Goal: Information Seeking & Learning: Learn about a topic

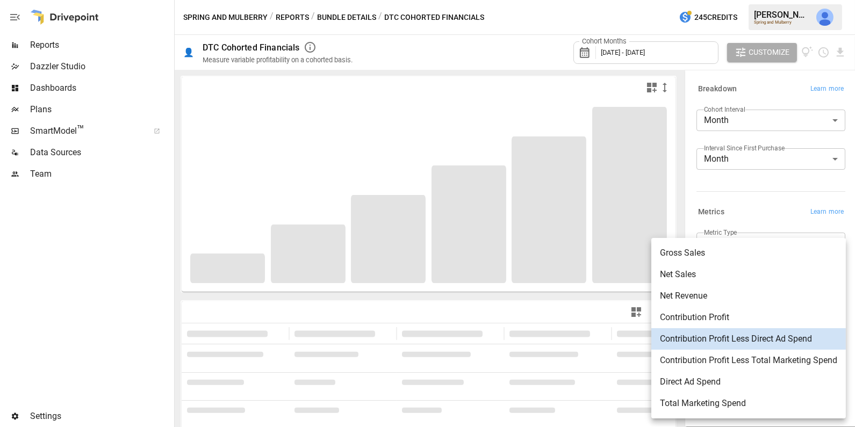
click at [769, 0] on body "**********" at bounding box center [427, 0] width 855 height 0
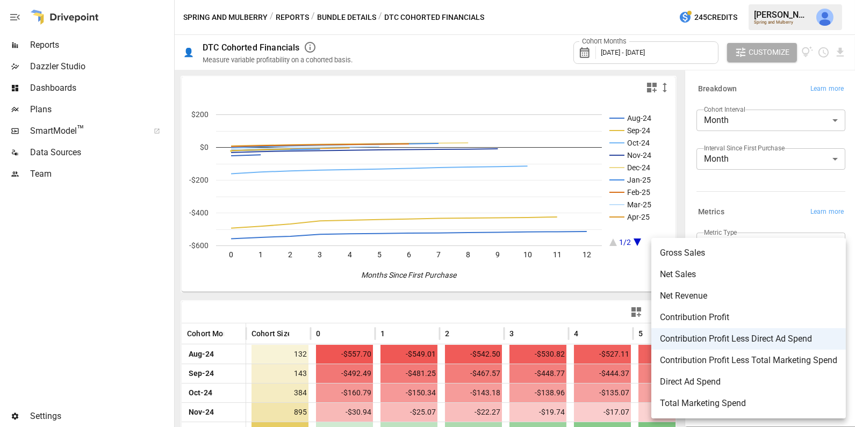
click at [518, 357] on div at bounding box center [427, 213] width 855 height 427
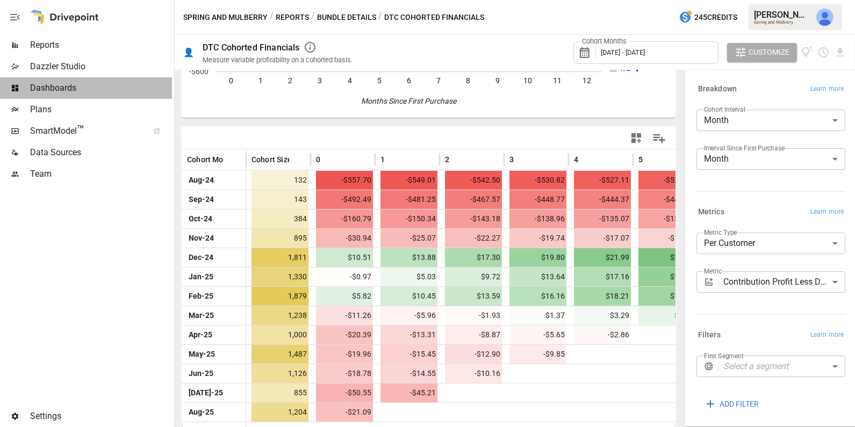
click at [91, 83] on span "Dashboards" at bounding box center [101, 88] width 142 height 13
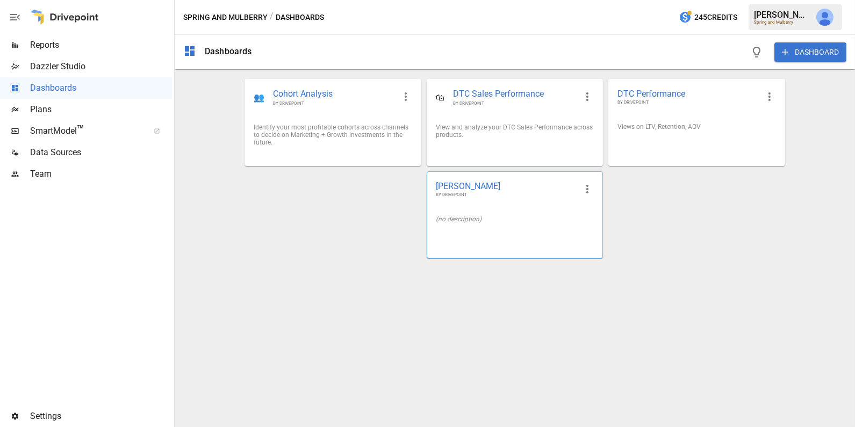
click at [496, 195] on span "BY DRIVEPOINT" at bounding box center [506, 195] width 141 height 6
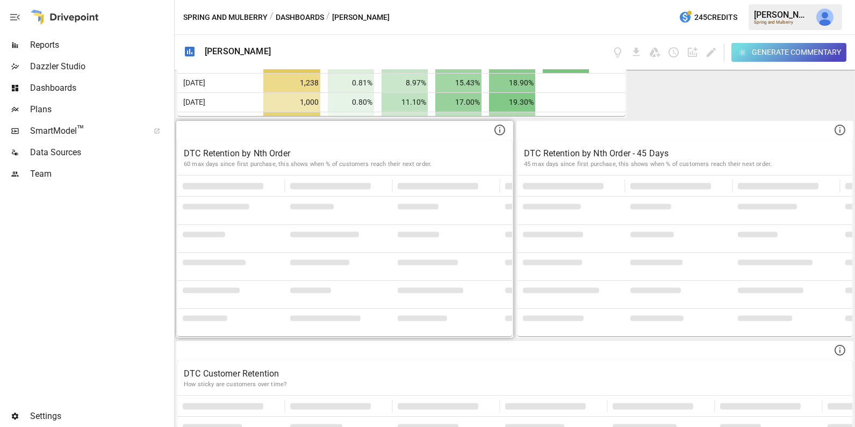
scroll to position [613, 0]
click at [423, 204] on span at bounding box center [418, 205] width 41 height 5
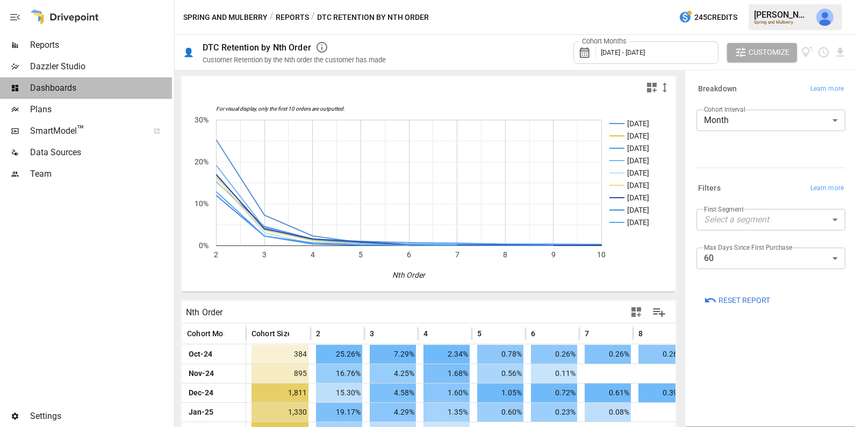
click at [94, 90] on span "Dashboards" at bounding box center [101, 88] width 142 height 13
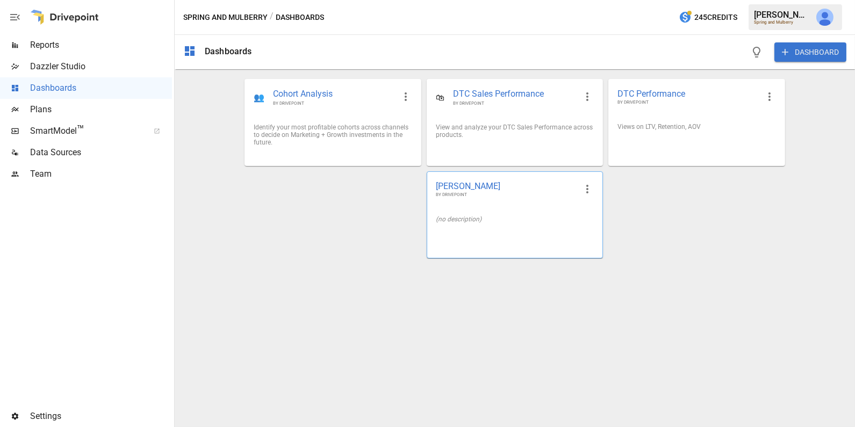
click at [499, 214] on div "(no description)" at bounding box center [514, 219] width 175 height 25
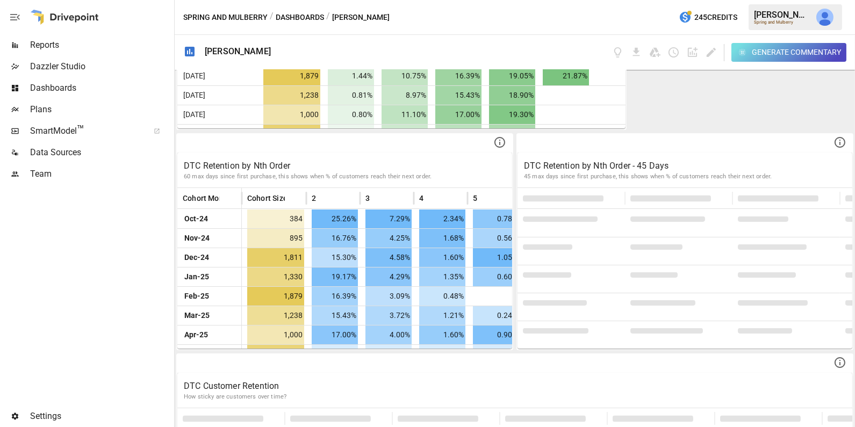
scroll to position [605, 0]
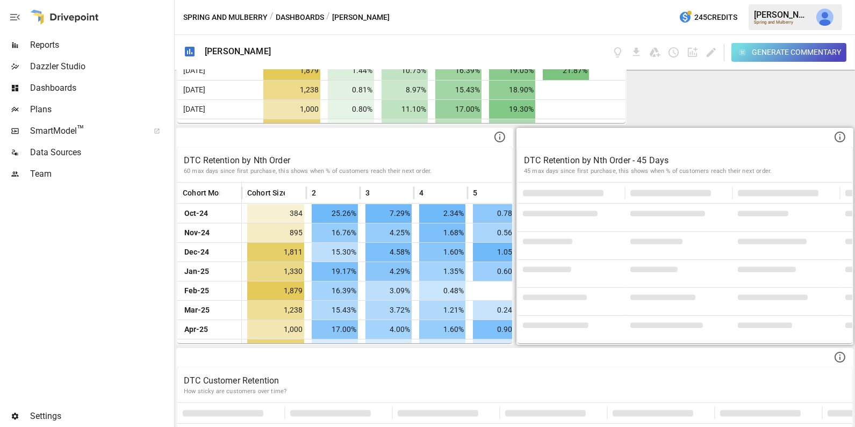
click at [621, 239] on div at bounding box center [571, 241] width 107 height 19
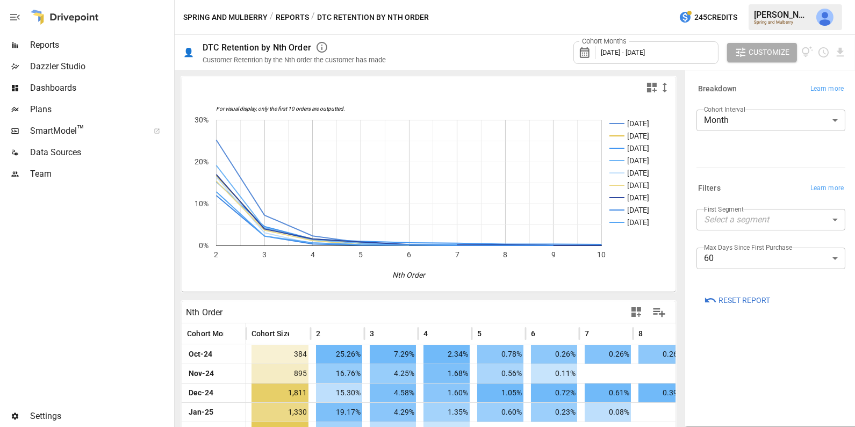
click at [214, 77] on div at bounding box center [429, 87] width 494 height 21
click at [100, 85] on span "Dashboards" at bounding box center [101, 88] width 142 height 13
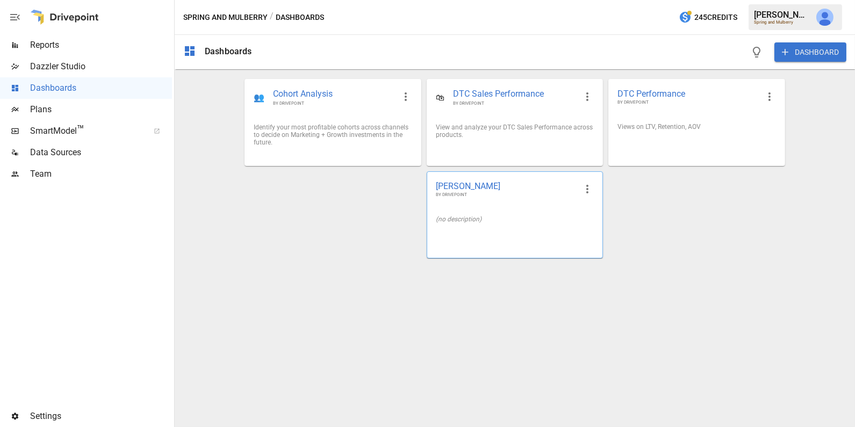
click at [564, 207] on div "(no description)" at bounding box center [514, 219] width 175 height 25
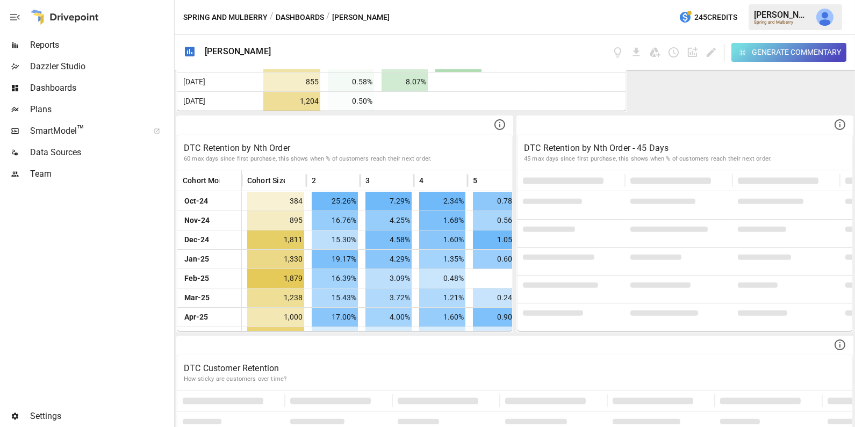
scroll to position [648, 0]
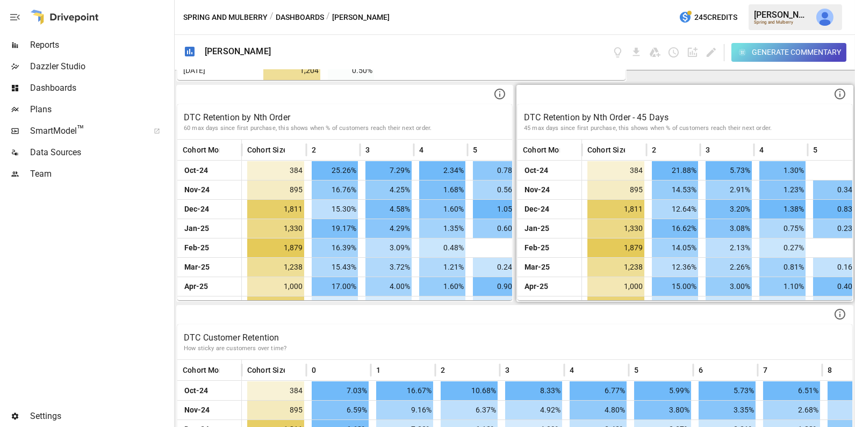
click at [641, 118] on p "DTC Retention by Nth Order - 45 Days" at bounding box center [685, 117] width 322 height 13
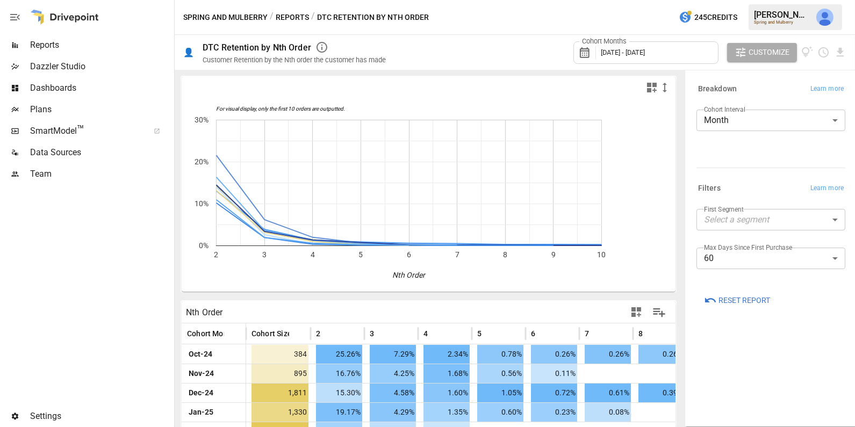
click at [737, 0] on body "Reports Dazzler Studio Dashboards Plans SmartModel ™ Data Sources Team Settings…" at bounding box center [427, 0] width 855 height 0
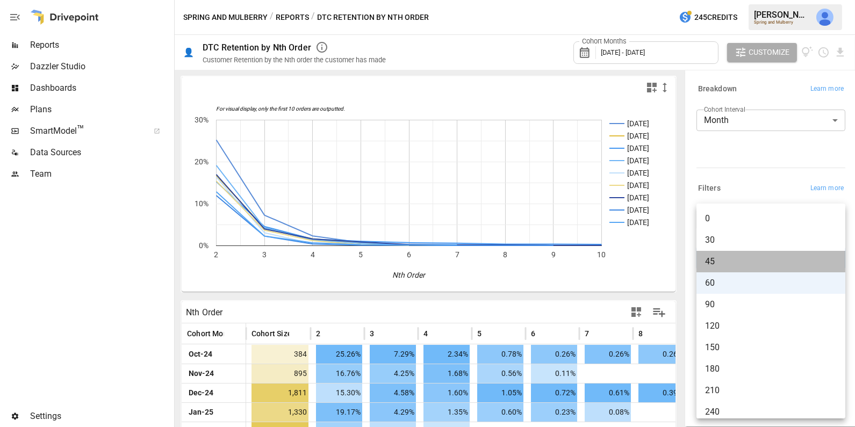
click at [730, 264] on span "45" at bounding box center [771, 261] width 132 height 13
type input "**"
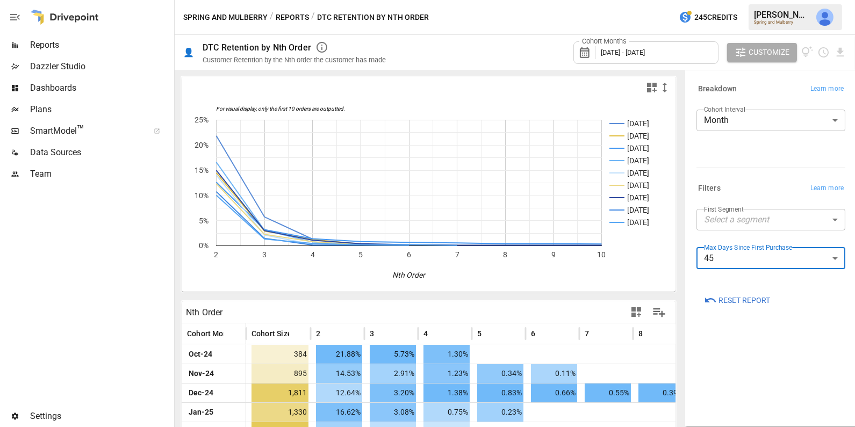
click at [86, 85] on span "Dashboards" at bounding box center [101, 88] width 142 height 13
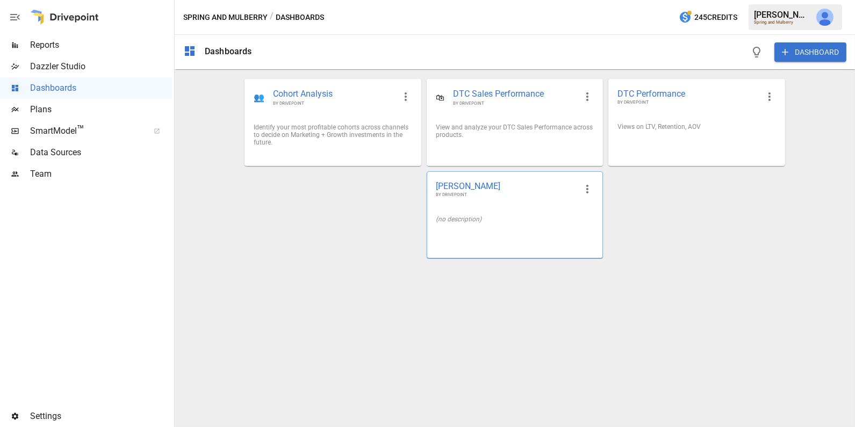
click at [503, 205] on div "[PERSON_NAME] BY DRIVEPOINT" at bounding box center [514, 189] width 175 height 35
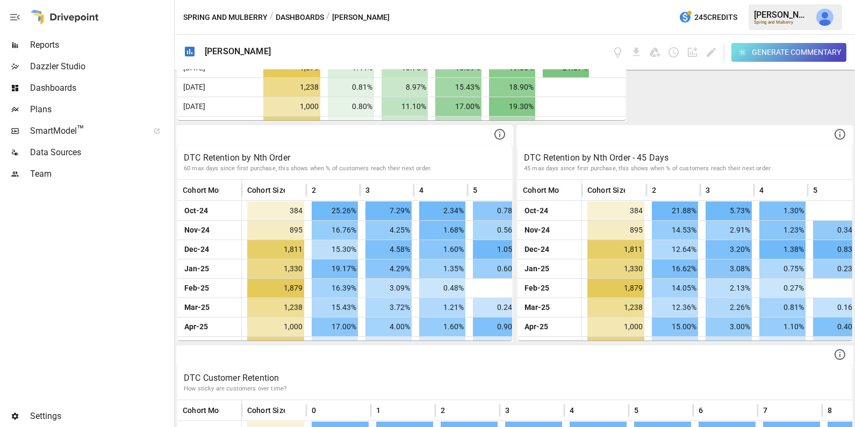
scroll to position [653, 0]
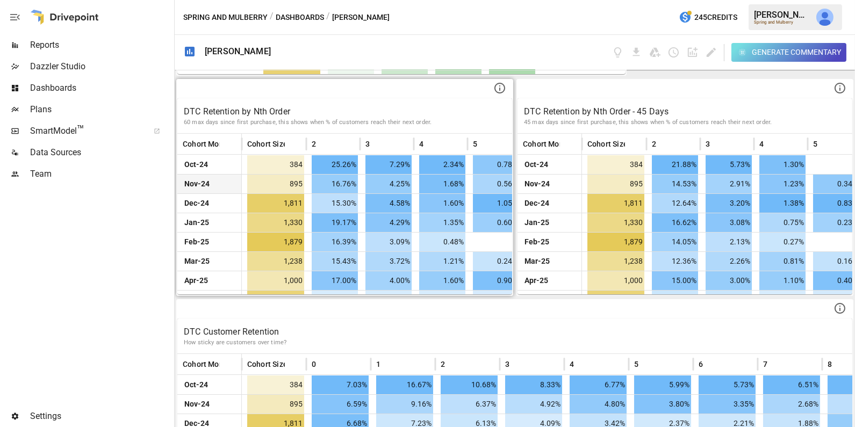
click at [356, 177] on span "16.76%" at bounding box center [335, 184] width 46 height 19
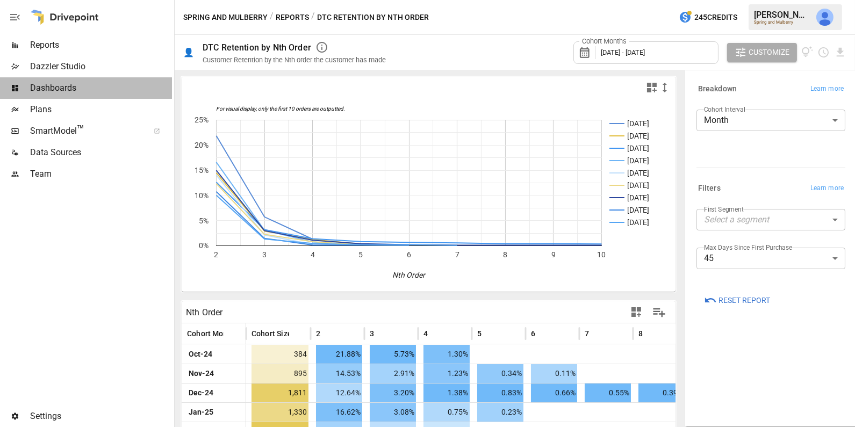
click at [87, 80] on div "Dashboards" at bounding box center [86, 87] width 172 height 21
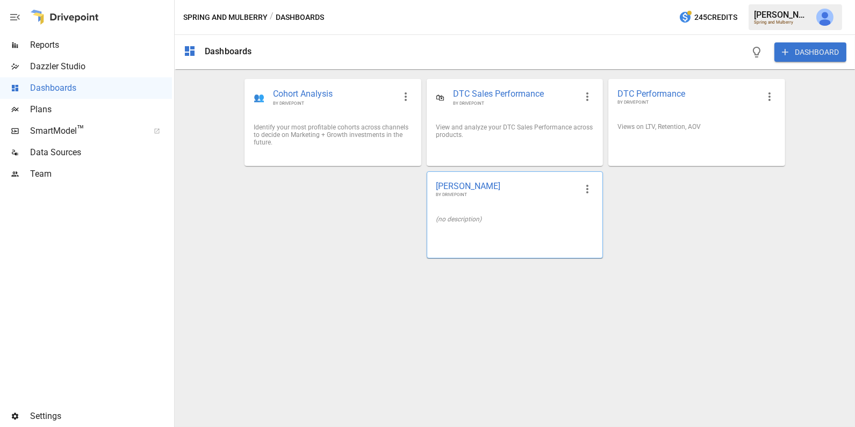
click at [486, 203] on div "[PERSON_NAME] BY DRIVEPOINT" at bounding box center [514, 189] width 175 height 35
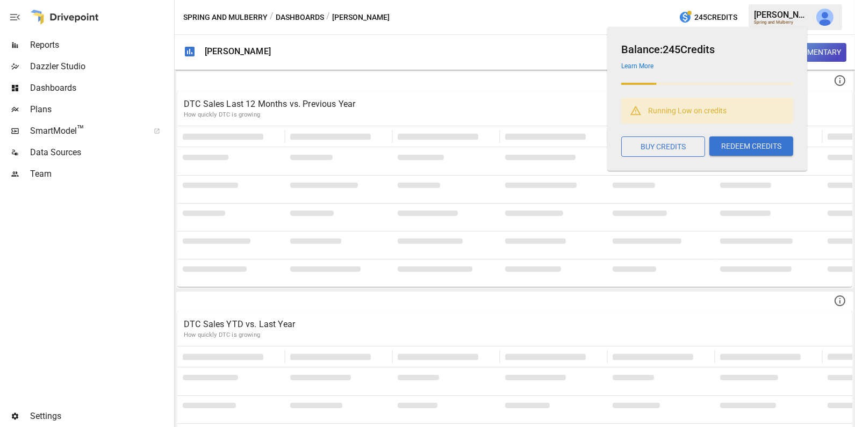
scroll to position [47, 0]
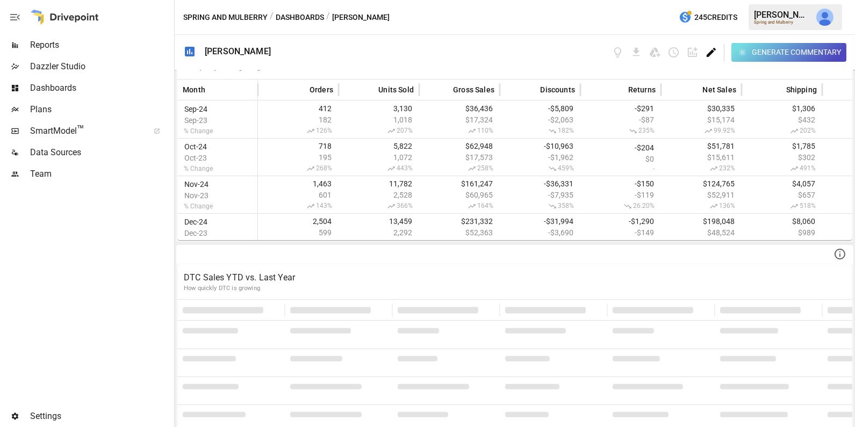
click at [710, 46] on icon "Edit dashboard" at bounding box center [711, 52] width 12 height 12
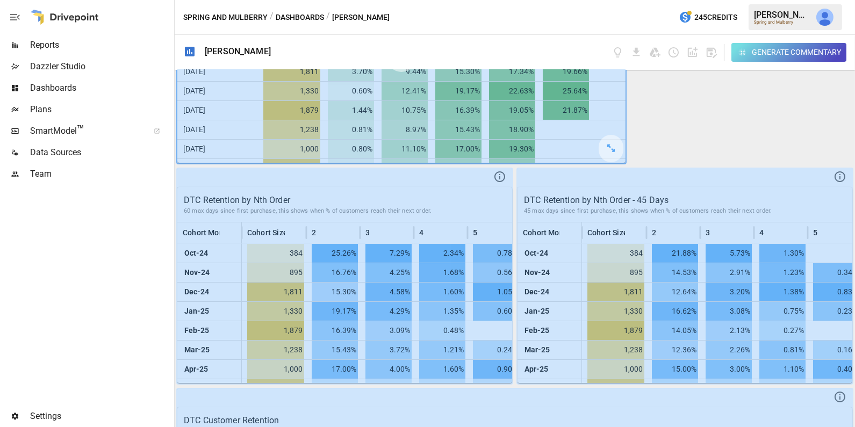
scroll to position [665, 0]
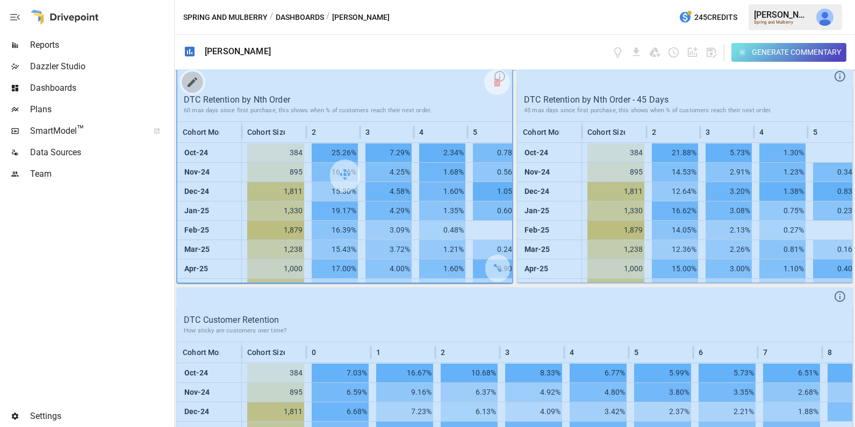
click at [195, 81] on icon "button" at bounding box center [192, 82] width 13 height 13
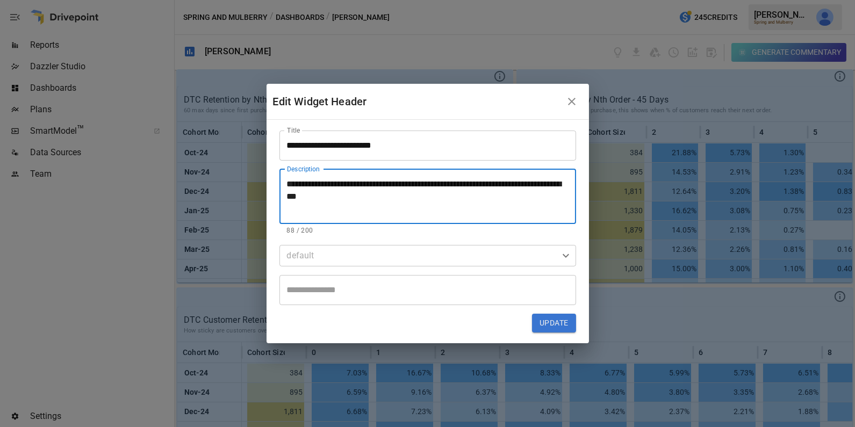
drag, startPoint x: 294, startPoint y: 183, endPoint x: 275, endPoint y: 183, distance: 19.3
click at [275, 183] on div "**********" at bounding box center [428, 232] width 322 height 224
type textarea "**********"
click at [562, 324] on button "Update" at bounding box center [554, 323] width 44 height 19
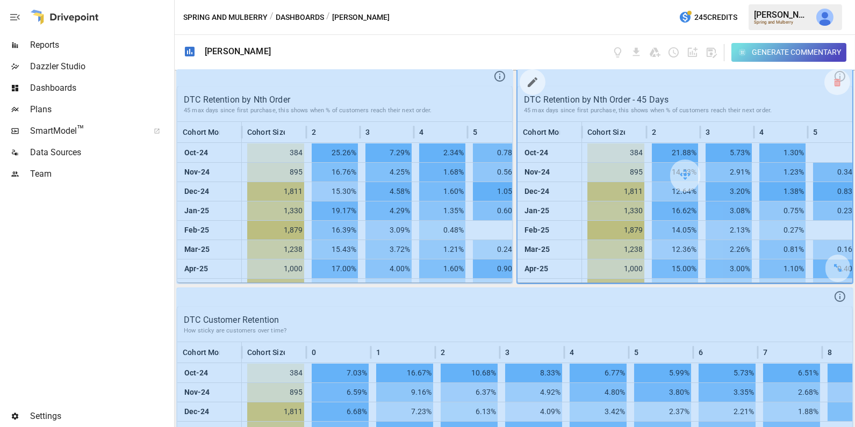
click at [533, 80] on icon "button" at bounding box center [533, 82] width 10 height 10
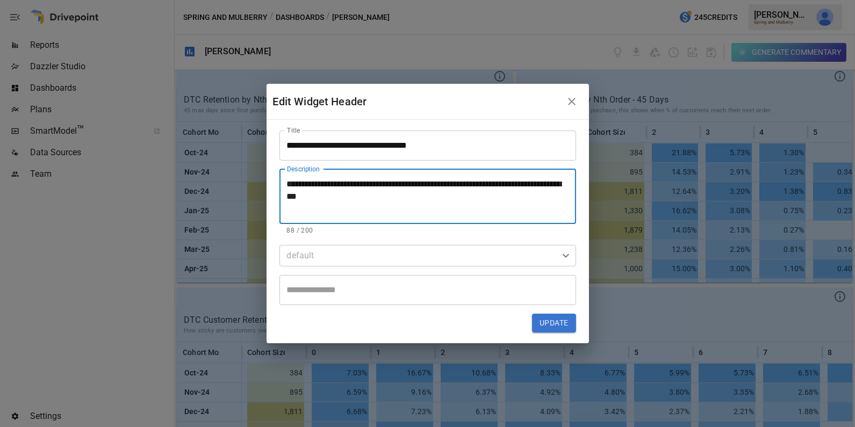
drag, startPoint x: 294, startPoint y: 185, endPoint x: 268, endPoint y: 185, distance: 26.9
click at [268, 185] on div "**********" at bounding box center [428, 232] width 322 height 224
type textarea "**********"
click at [552, 325] on button "Update" at bounding box center [554, 323] width 44 height 19
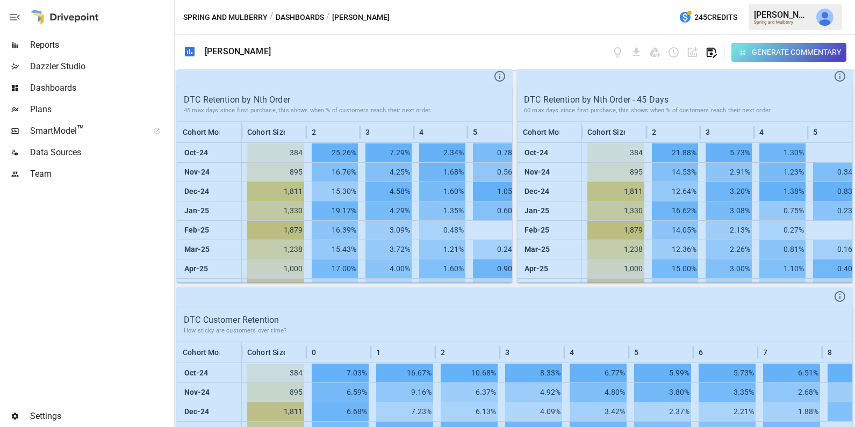
click at [711, 52] on icon "button" at bounding box center [711, 52] width 12 height 12
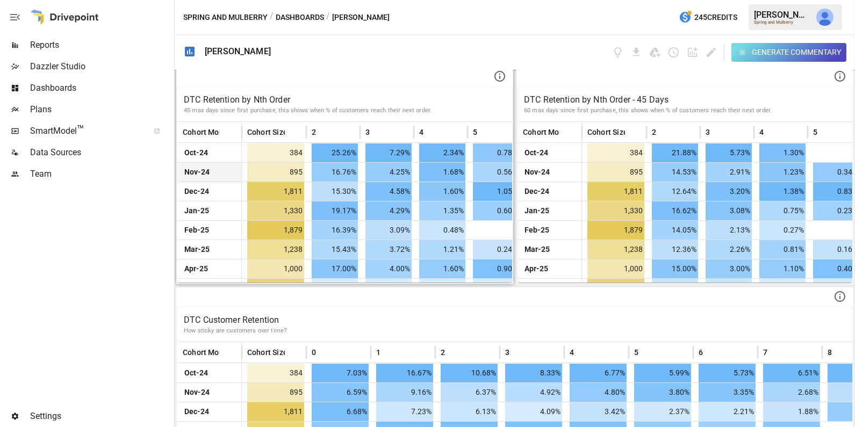
click at [299, 167] on span "895" at bounding box center [275, 172] width 57 height 19
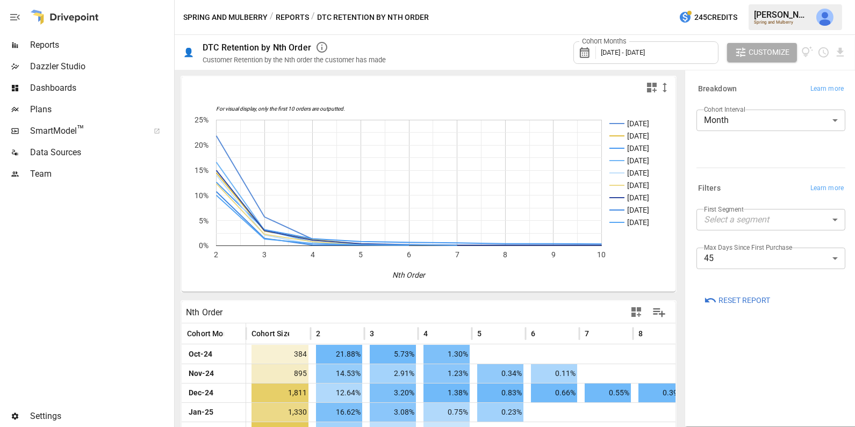
click at [290, 17] on button "Reports" at bounding box center [292, 17] width 33 height 13
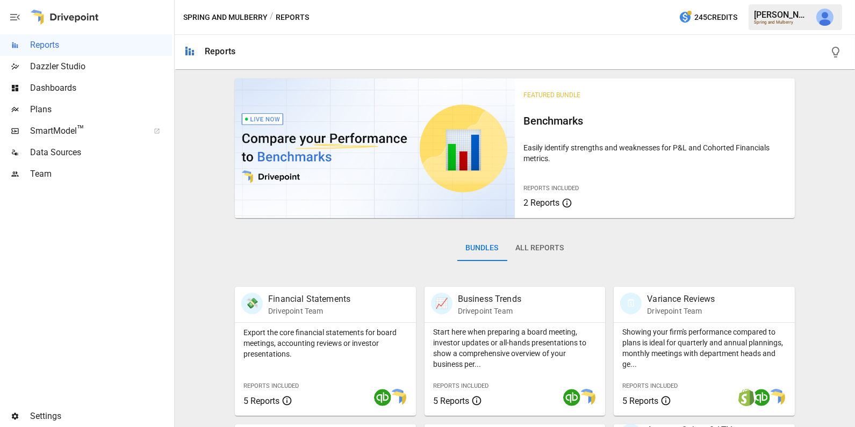
scroll to position [267, 0]
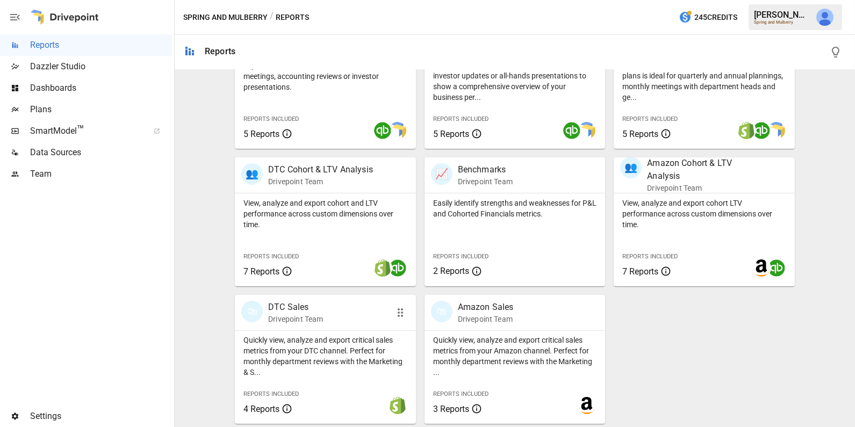
click at [323, 366] on p "Quickly view, analyze and export critical sales metrics from your DTC channel. …" at bounding box center [325, 356] width 164 height 43
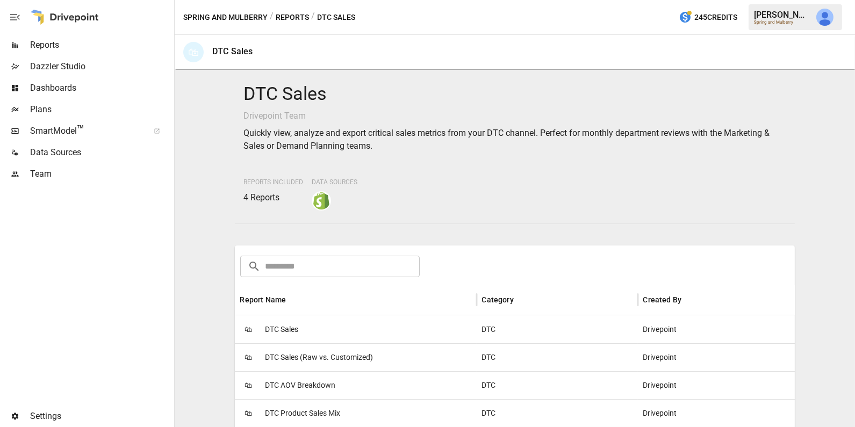
click at [313, 329] on div "🛍 DTC Sales" at bounding box center [356, 329] width 242 height 28
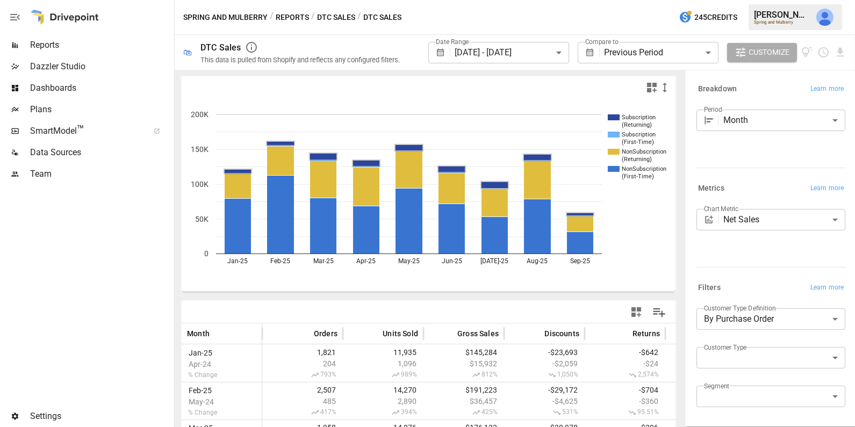
click at [608, 117] on rect "A chart." at bounding box center [614, 117] width 12 height 6
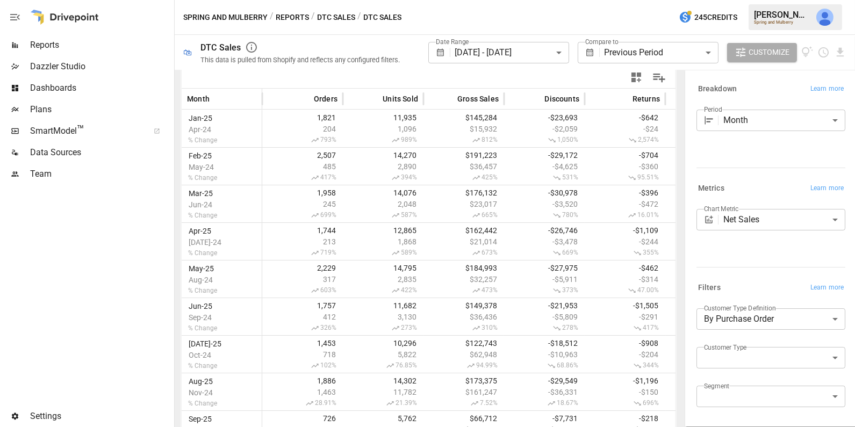
scroll to position [261, 0]
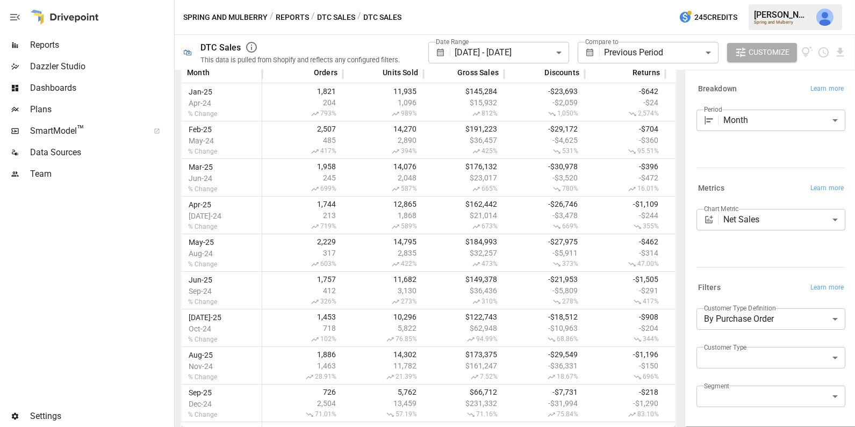
click at [746, 0] on body "**********" at bounding box center [427, 0] width 855 height 0
click at [749, 265] on div at bounding box center [427, 213] width 855 height 427
click at [739, 0] on body "**********" at bounding box center [427, 0] width 855 height 0
click at [645, 52] on div at bounding box center [427, 213] width 855 height 427
click at [645, 0] on body "**********" at bounding box center [427, 0] width 855 height 0
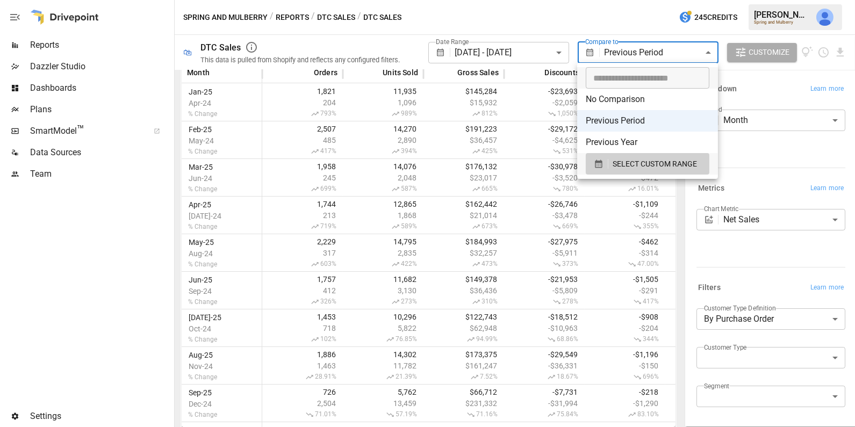
click at [633, 98] on li "No Comparison" at bounding box center [647, 99] width 141 height 21
type input "**********"
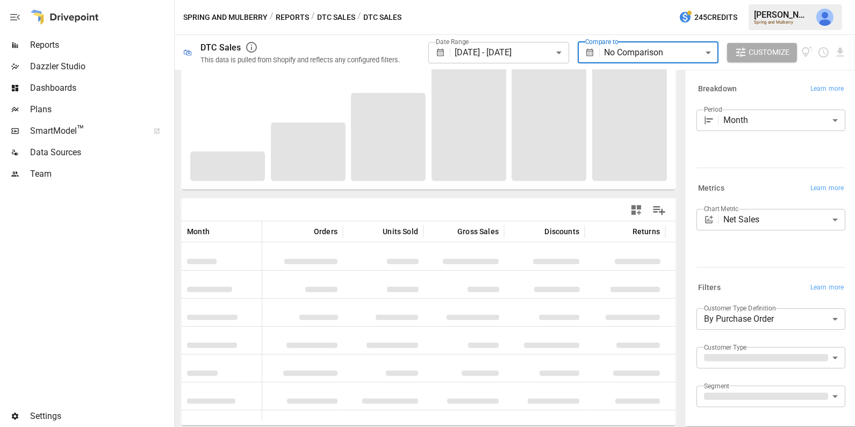
scroll to position [100, 0]
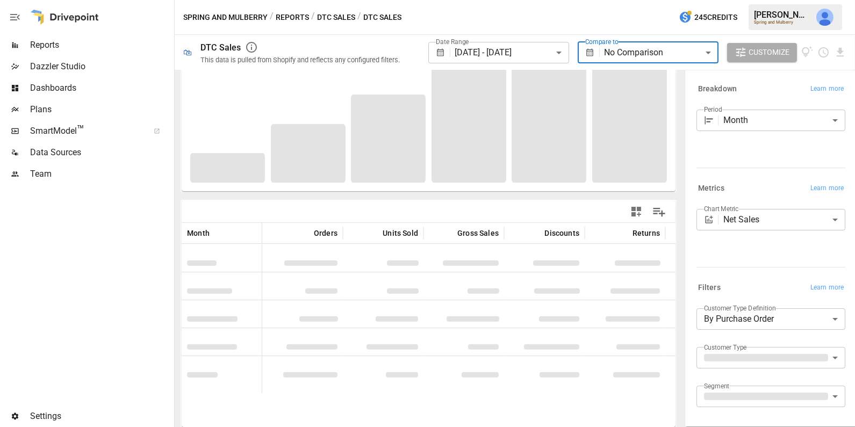
click at [540, 0] on body "**********" at bounding box center [427, 0] width 855 height 0
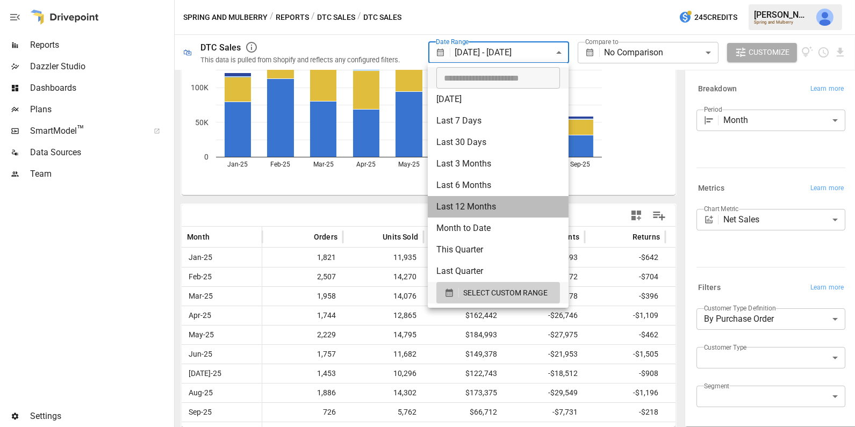
click at [485, 204] on li "Last 12 Months" at bounding box center [498, 206] width 141 height 21
type input "**********"
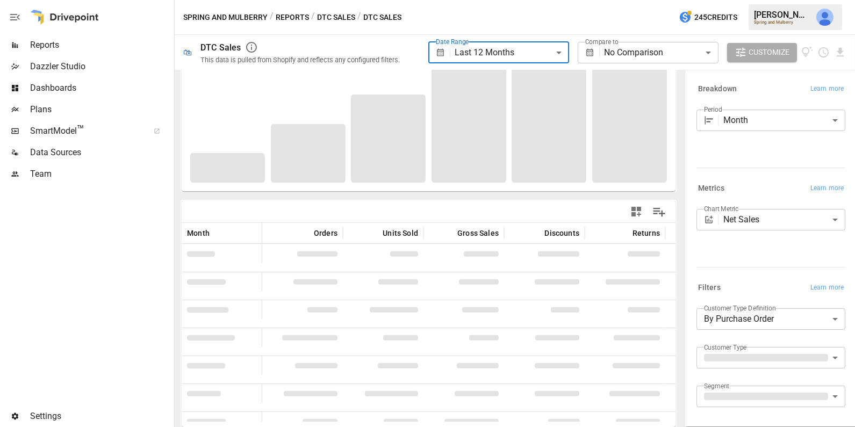
scroll to position [155, 0]
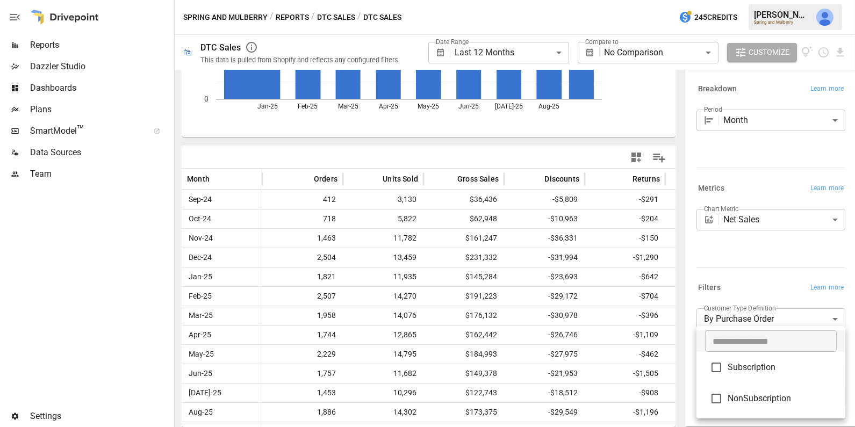
click at [730, 0] on body "**********" at bounding box center [427, 0] width 855 height 0
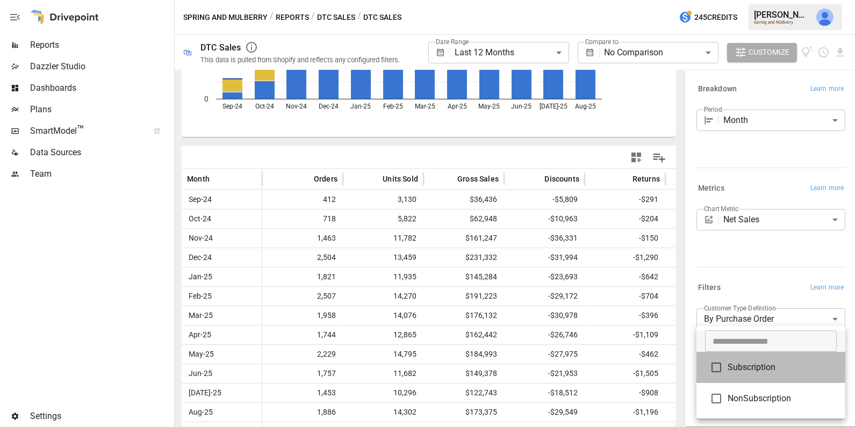
click at [742, 367] on span "Subscription" at bounding box center [782, 367] width 109 height 13
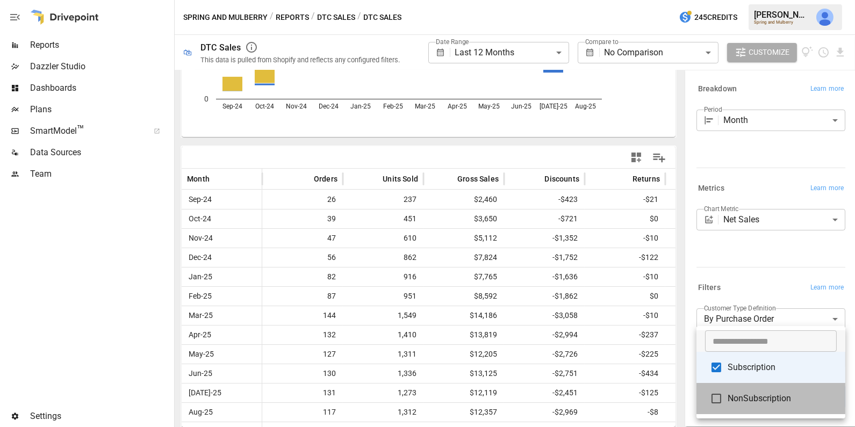
click at [742, 398] on span "NonSubscription" at bounding box center [782, 398] width 109 height 13
type input "**********"
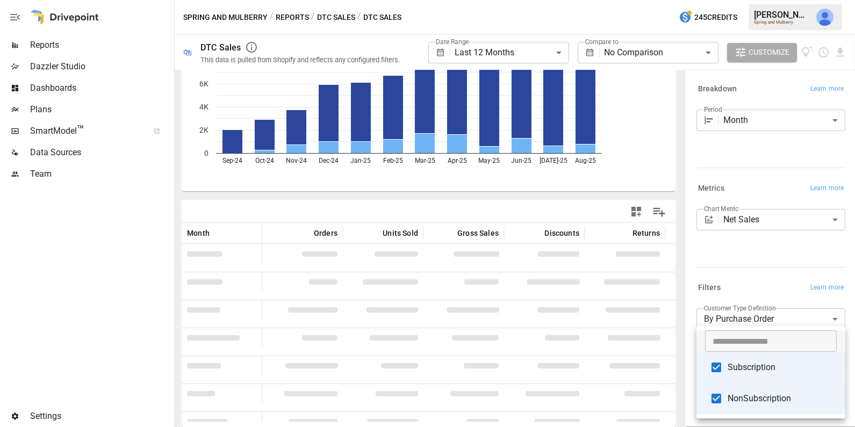
scroll to position [155, 0]
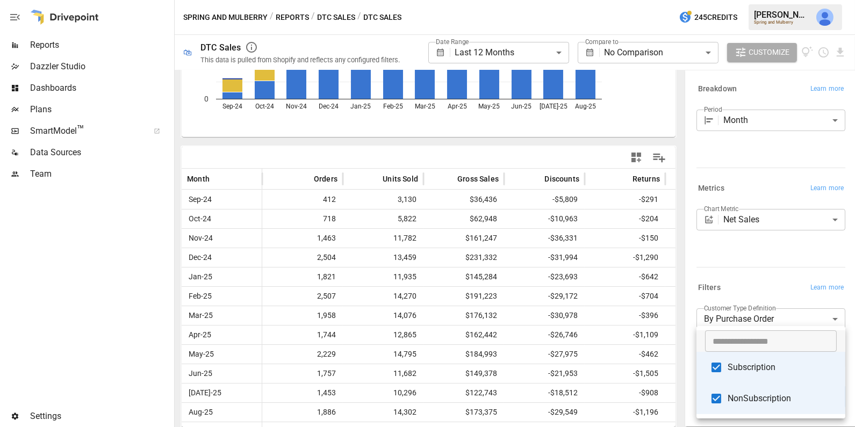
click at [734, 275] on div at bounding box center [427, 213] width 855 height 427
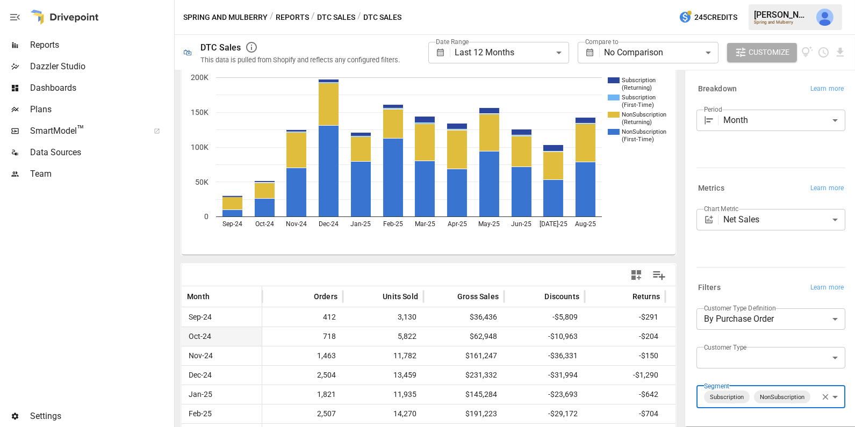
scroll to position [0, 0]
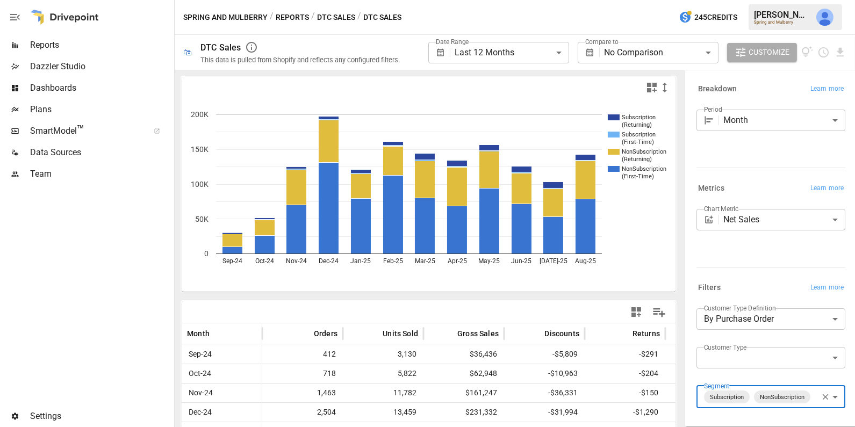
click at [300, 18] on button "Reports" at bounding box center [292, 17] width 33 height 13
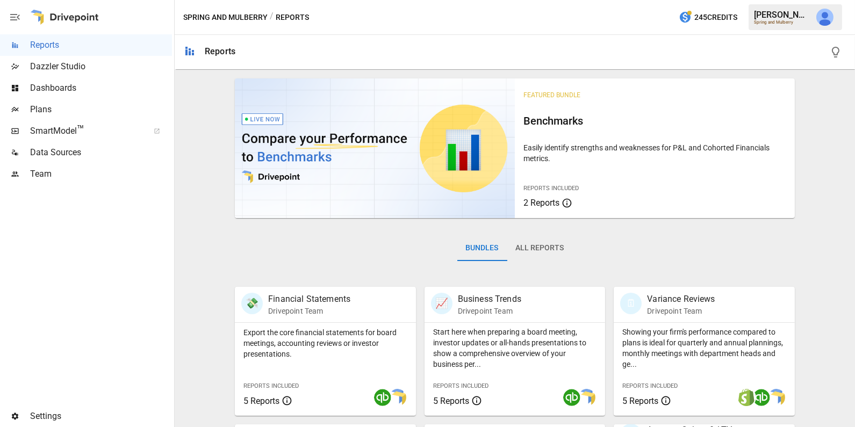
scroll to position [154, 0]
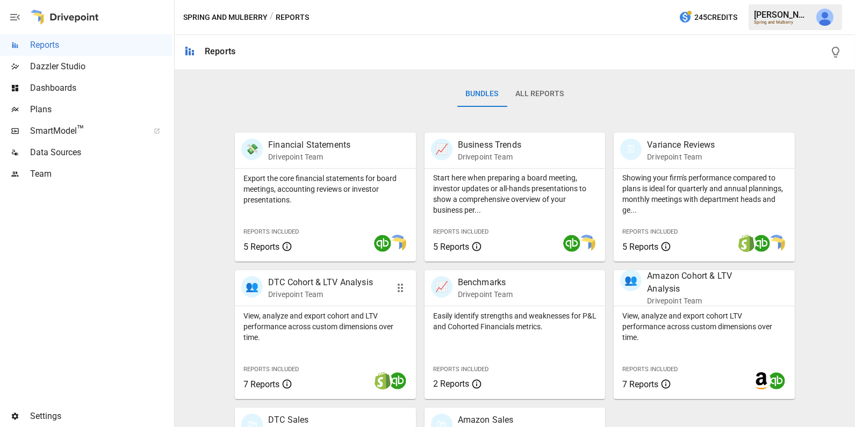
click at [311, 286] on p "DTC Cohort & LTV Analysis" at bounding box center [320, 282] width 105 height 13
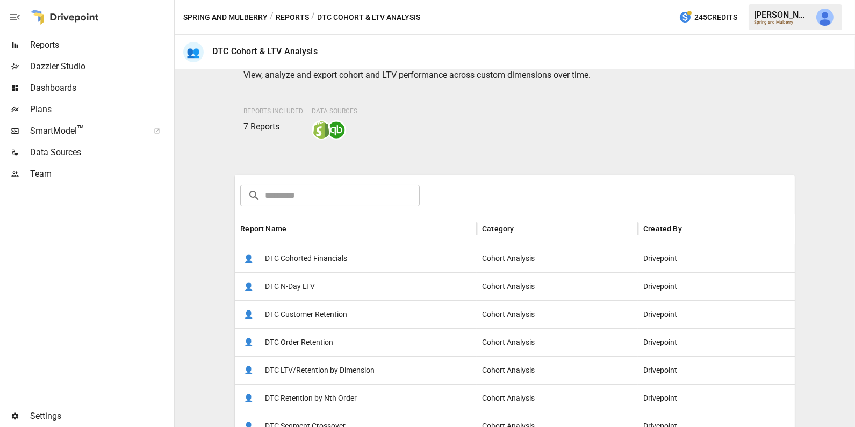
scroll to position [92, 0]
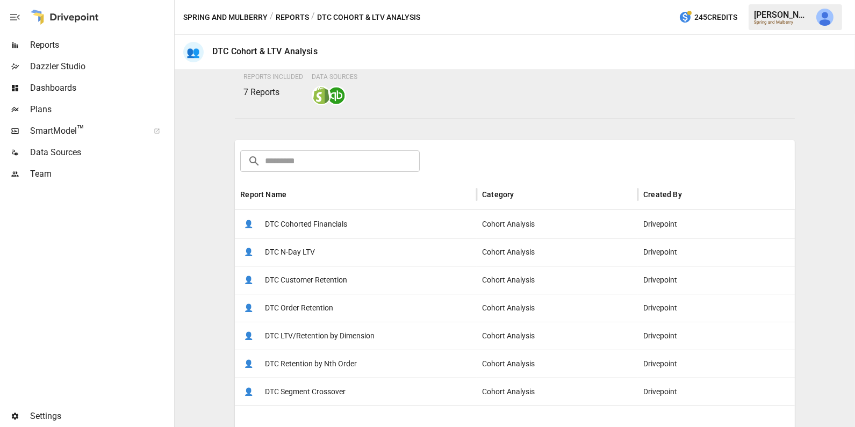
click at [313, 277] on span "DTC Customer Retention" at bounding box center [306, 280] width 82 height 27
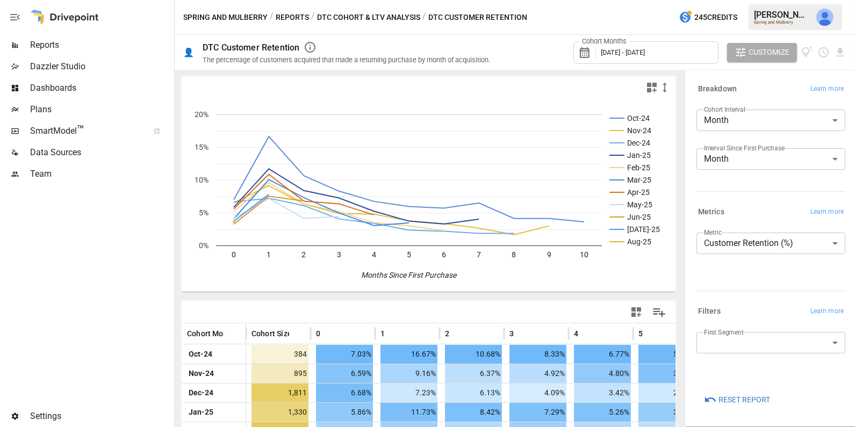
click at [354, 15] on button "DTC Cohort & LTV Analysis" at bounding box center [368, 17] width 103 height 13
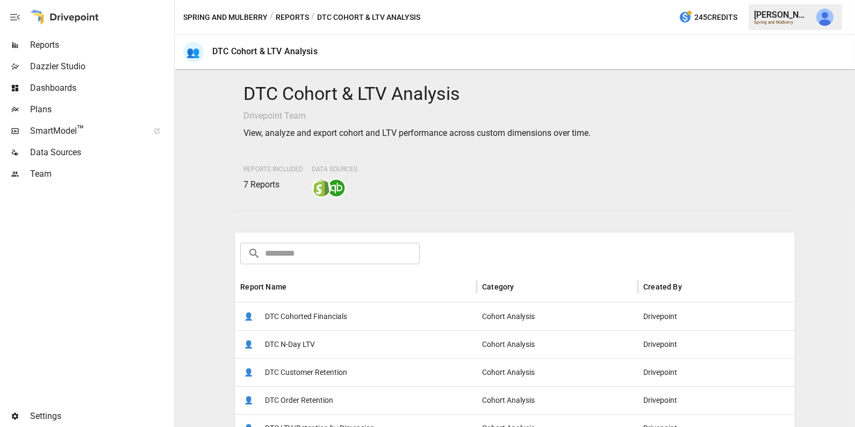
click at [316, 258] on input "text" at bounding box center [342, 253] width 154 height 21
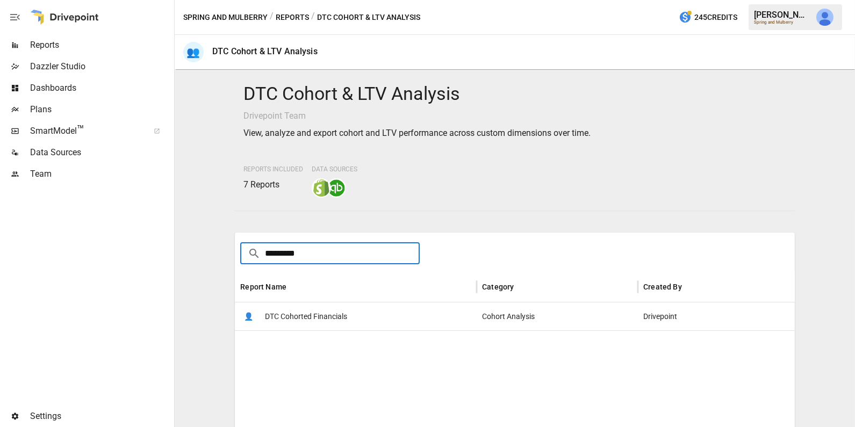
type input "*********"
click at [294, 14] on button "Reports" at bounding box center [292, 17] width 33 height 13
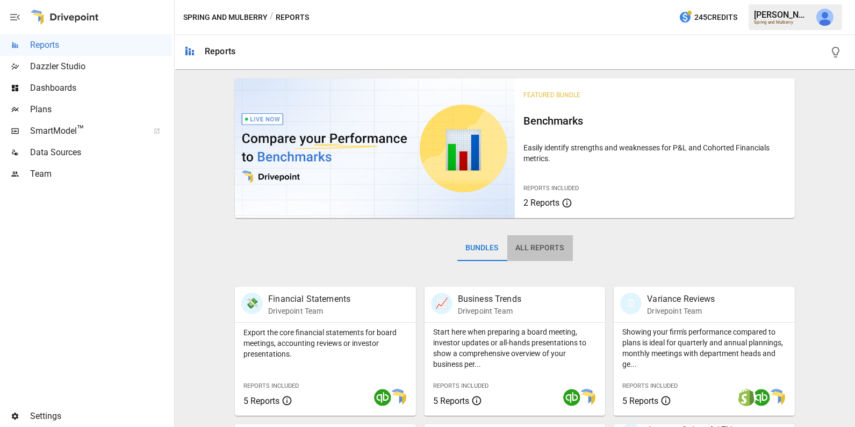
click at [548, 245] on button "All Reports" at bounding box center [540, 248] width 66 height 26
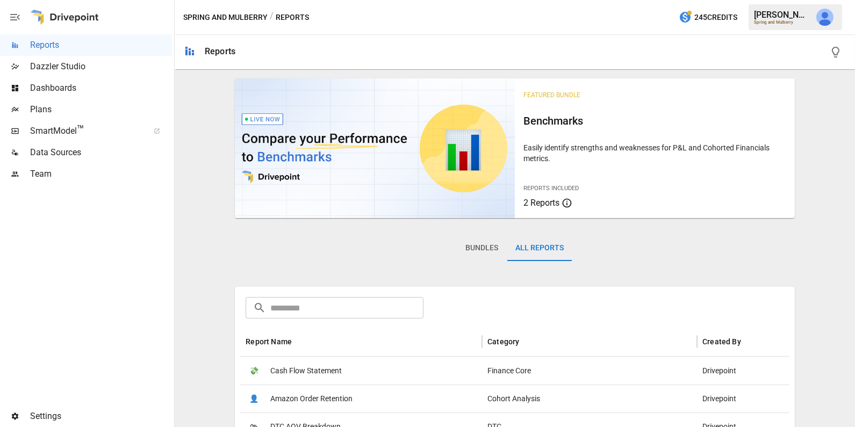
click at [383, 311] on input "text" at bounding box center [346, 307] width 153 height 21
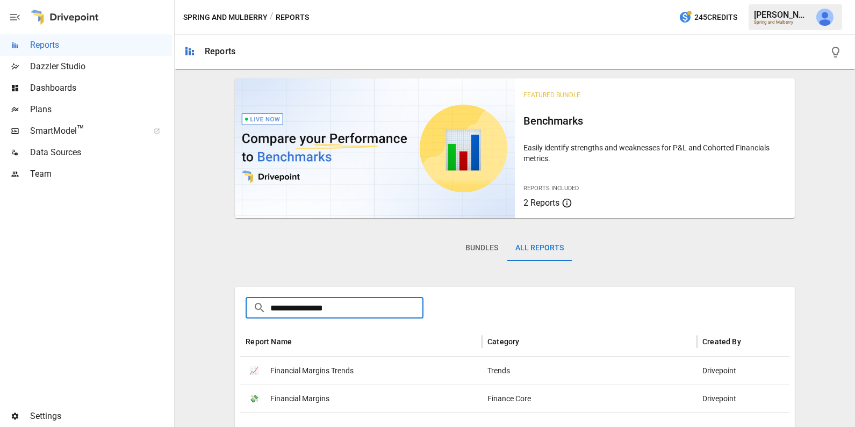
type input "**********"
click at [354, 393] on div "💸 Financial Margins" at bounding box center [361, 399] width 242 height 28
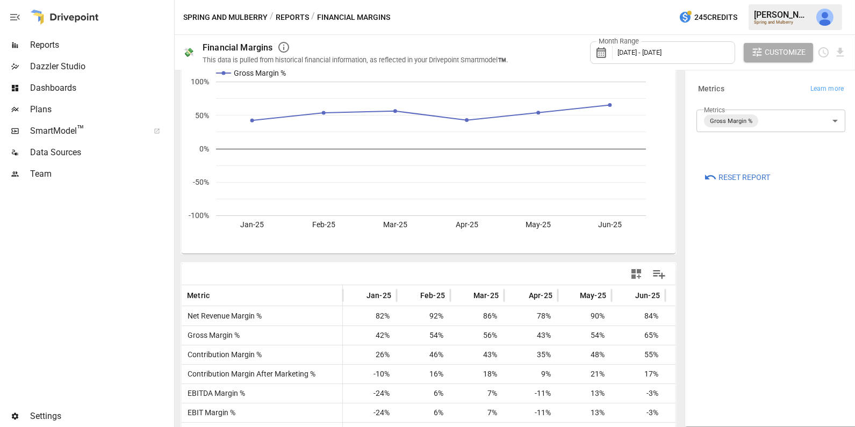
scroll to position [95, 0]
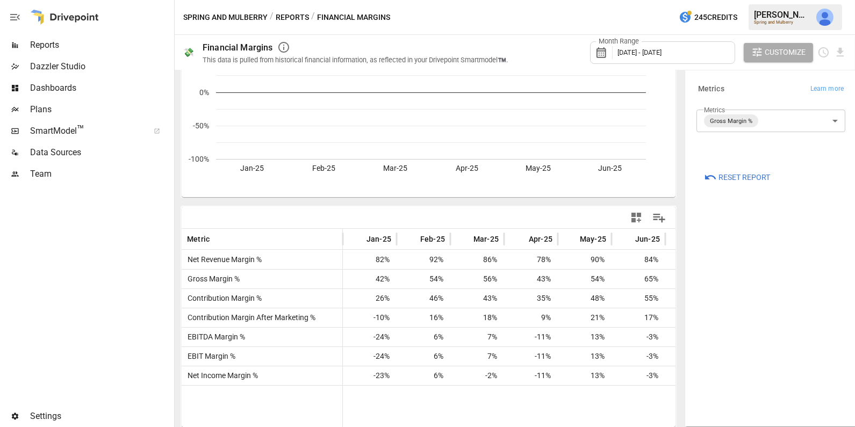
click at [662, 52] on span "[DATE] - [DATE]" at bounding box center [639, 52] width 44 height 8
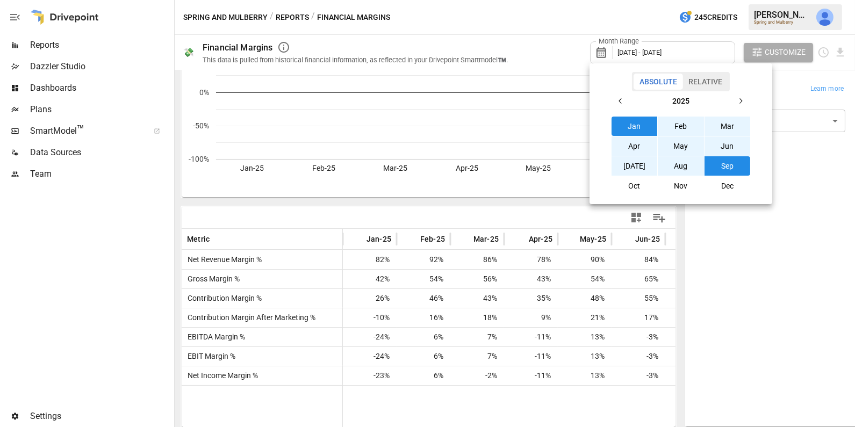
click at [702, 77] on button "Relative" at bounding box center [705, 82] width 46 height 16
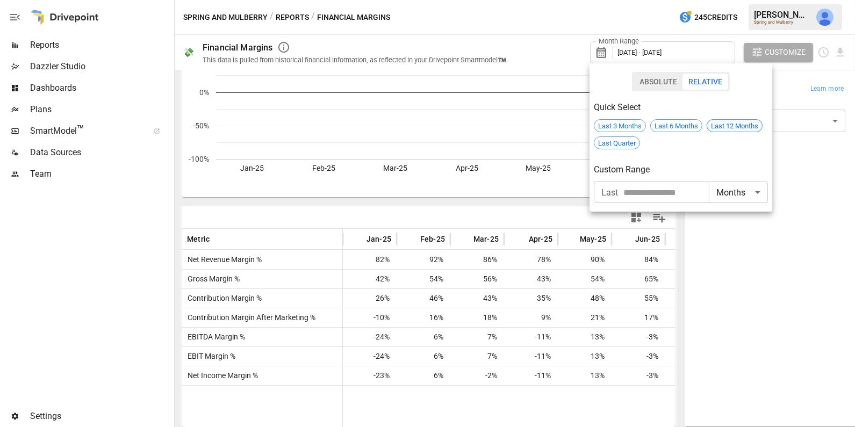
click at [725, 127] on span "Last 12 Months" at bounding box center [734, 126] width 55 height 8
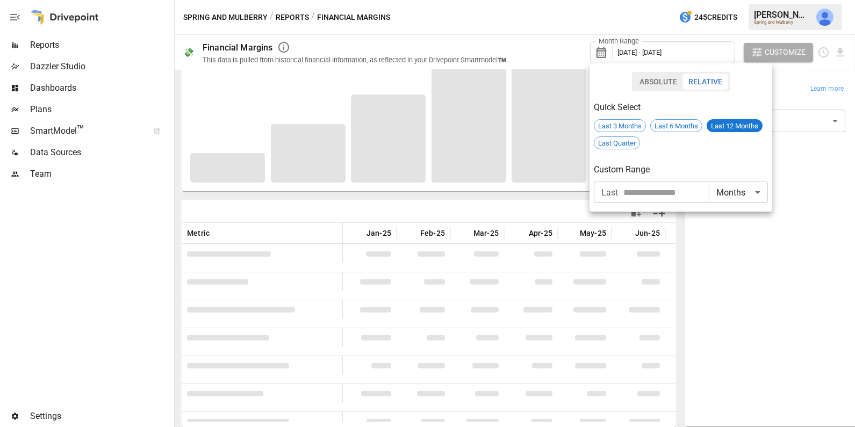
scroll to position [95, 0]
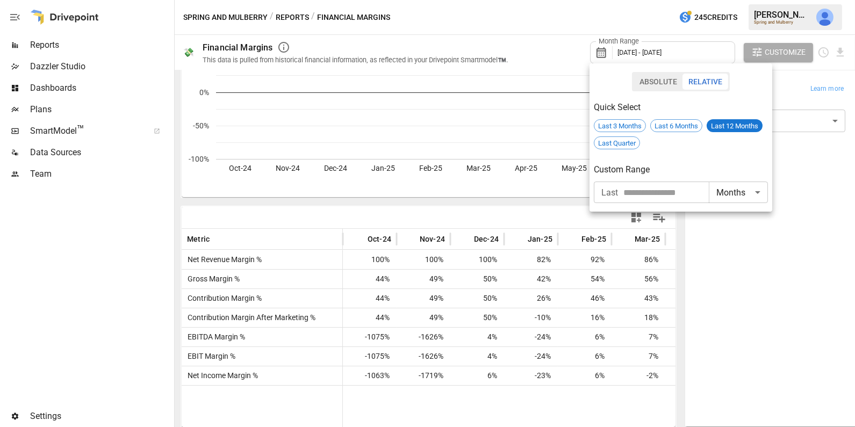
click at [80, 83] on div at bounding box center [427, 213] width 855 height 427
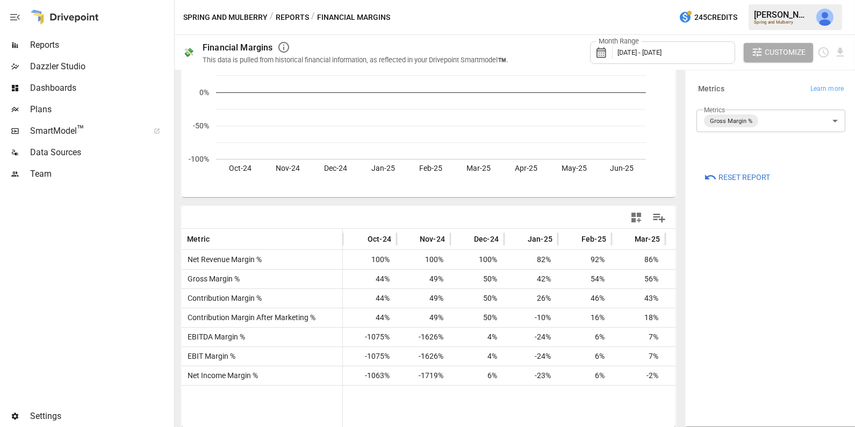
click at [72, 85] on span "Dashboards" at bounding box center [101, 88] width 142 height 13
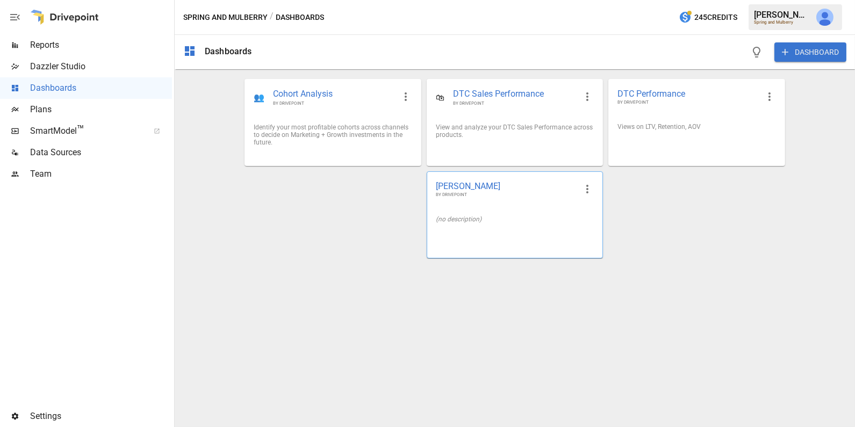
click at [447, 238] on div at bounding box center [514, 236] width 175 height 9
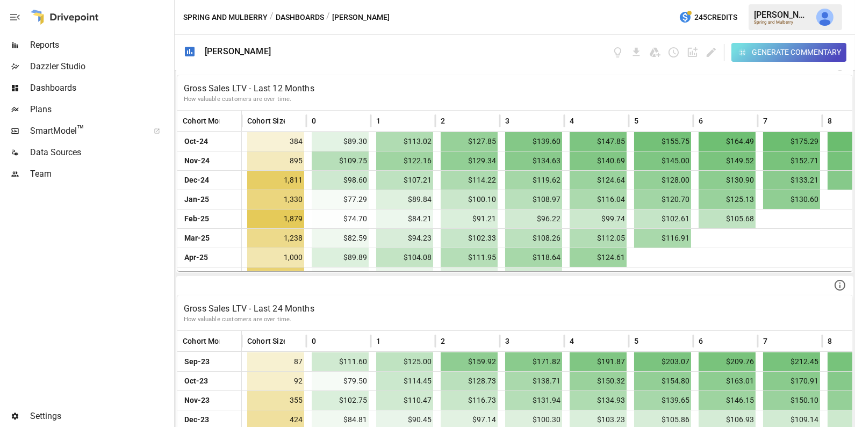
scroll to position [1772, 0]
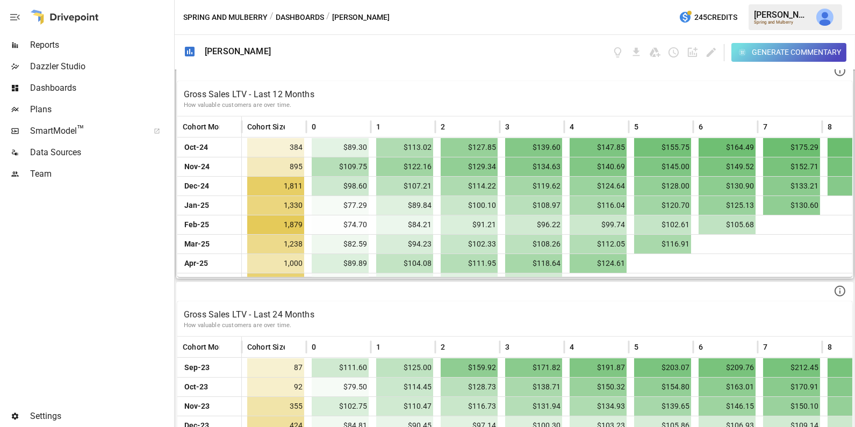
click at [392, 88] on p "Gross Sales LTV - Last 12 Months" at bounding box center [515, 94] width 662 height 13
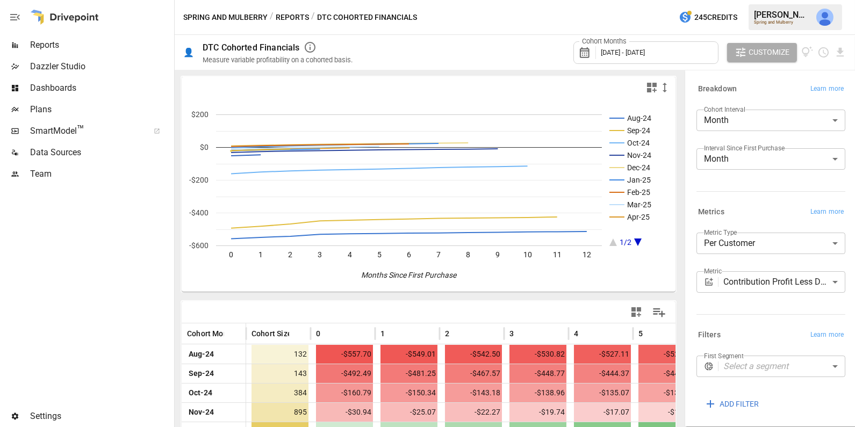
click at [293, 19] on button "Reports" at bounding box center [292, 17] width 33 height 13
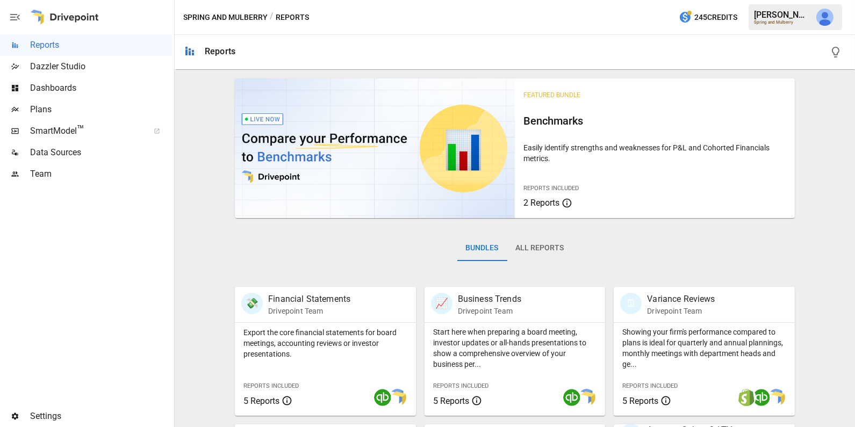
click at [546, 246] on button "All Reports" at bounding box center [540, 248] width 66 height 26
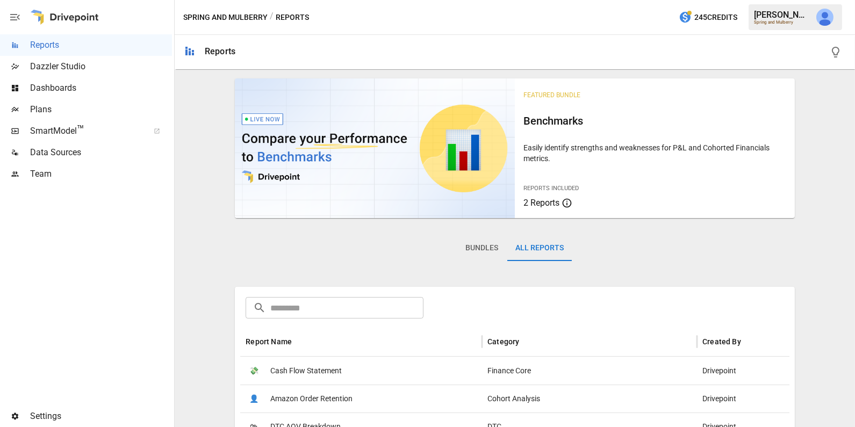
click at [394, 299] on input "text" at bounding box center [346, 307] width 153 height 21
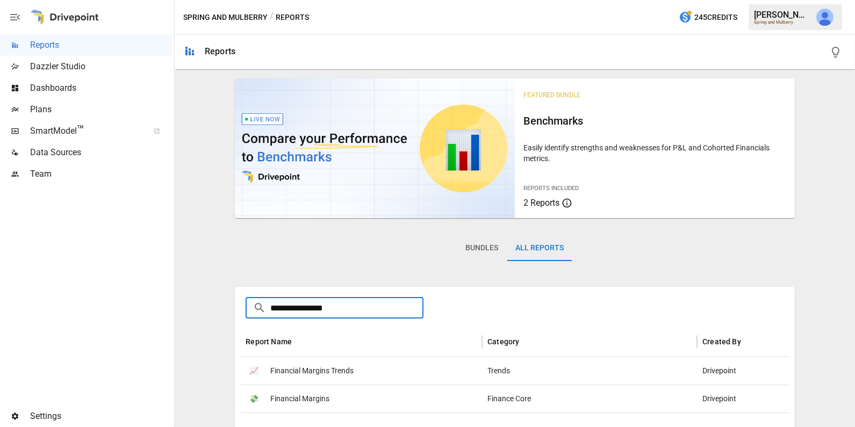
type input "**********"
click at [322, 401] on span "Financial Margins" at bounding box center [299, 398] width 59 height 27
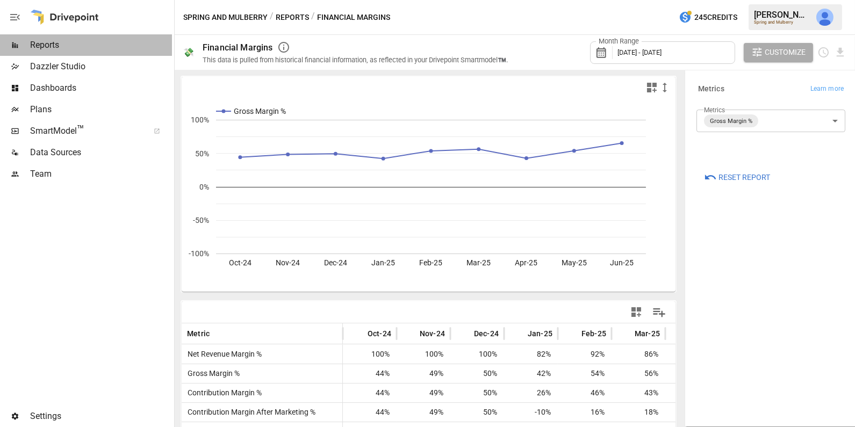
click at [109, 39] on span "Reports" at bounding box center [101, 45] width 142 height 13
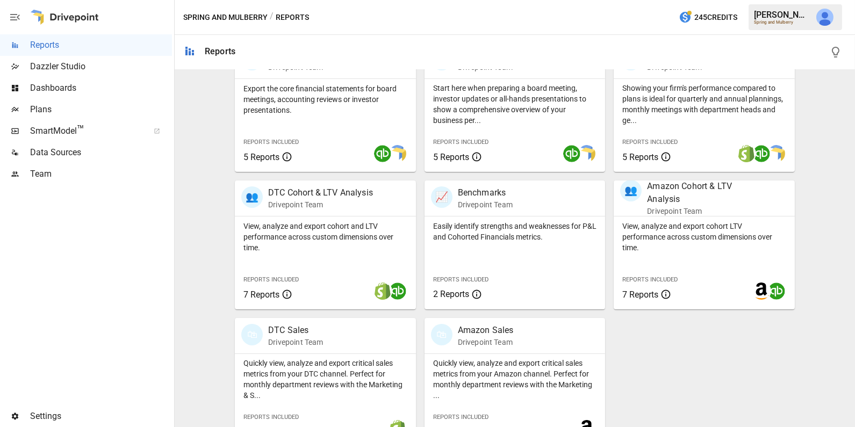
scroll to position [267, 0]
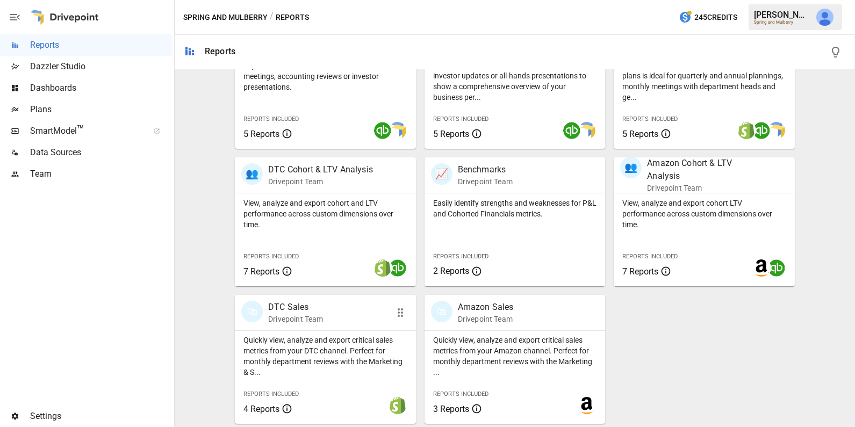
click at [341, 337] on p "Quickly view, analyze and export critical sales metrics from your DTC channel. …" at bounding box center [325, 356] width 164 height 43
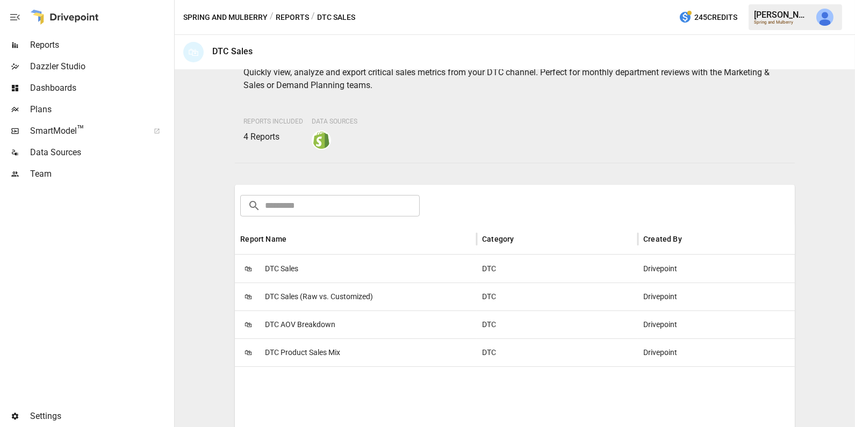
scroll to position [65, 0]
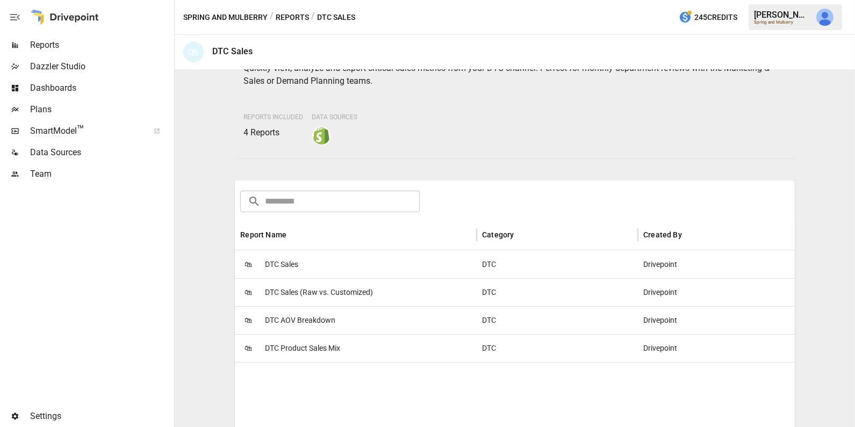
click at [335, 350] on span "DTC Product Sales Mix" at bounding box center [302, 348] width 75 height 27
